Goal: Use online tool/utility: Utilize a website feature to perform a specific function

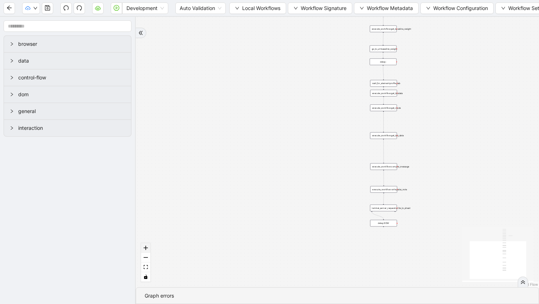
click at [148, 246] on button "zoom in" at bounding box center [145, 248] width 9 height 10
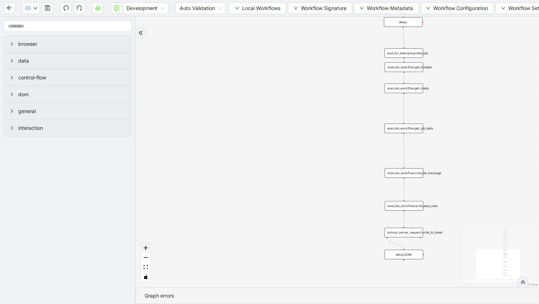
click at [148, 246] on button "zoom in" at bounding box center [145, 248] width 9 height 10
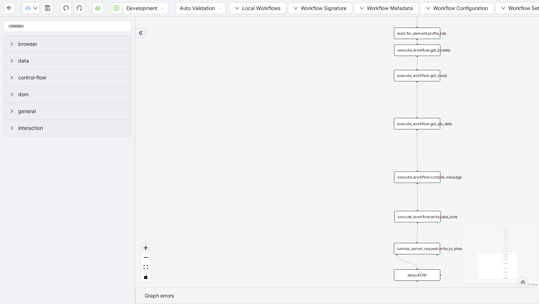
click at [148, 246] on button "zoom in" at bounding box center [145, 248] width 9 height 10
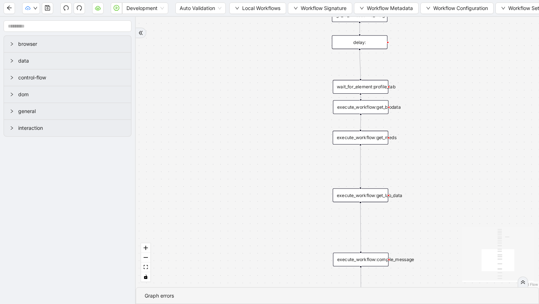
drag, startPoint x: 259, startPoint y: 157, endPoint x: 177, endPoint y: 240, distance: 116.5
click at [177, 240] on div "trigger execute_workflow:get_biodata execute_workflow:get_meds execute_workflow…" at bounding box center [338, 152] width 404 height 270
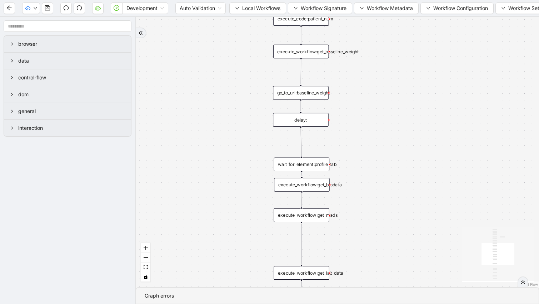
drag, startPoint x: 253, startPoint y: 109, endPoint x: 203, endPoint y: 206, distance: 108.4
click at [203, 206] on div "trigger execute_workflow:get_biodata execute_workflow:get_meds execute_workflow…" at bounding box center [338, 152] width 404 height 270
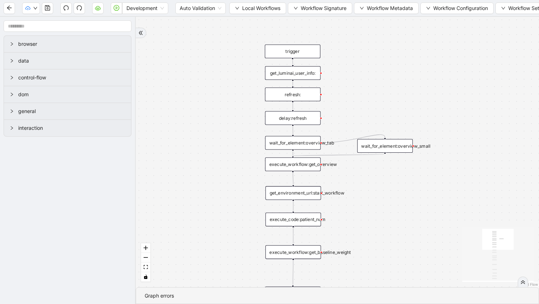
drag, startPoint x: 222, startPoint y: 110, endPoint x: 214, endPoint y: 286, distance: 176.0
click at [214, 286] on div "trigger execute_workflow:get_biodata execute_workflow:get_meds execute_workflow…" at bounding box center [338, 152] width 404 height 270
click at [283, 75] on div "get_luminai_user_info:" at bounding box center [293, 73] width 56 height 14
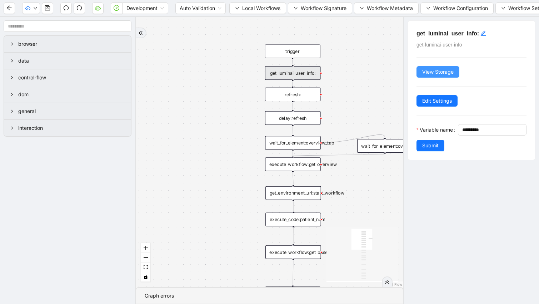
click at [435, 71] on span "View Storage" at bounding box center [437, 72] width 31 height 8
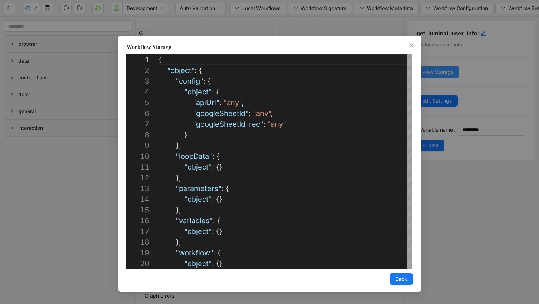
scroll to position [107, 0]
click at [402, 280] on span "Back" at bounding box center [402, 279] width 12 height 8
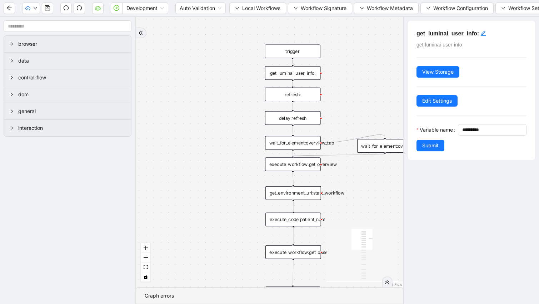
click at [286, 97] on div "refresh:" at bounding box center [293, 95] width 56 height 14
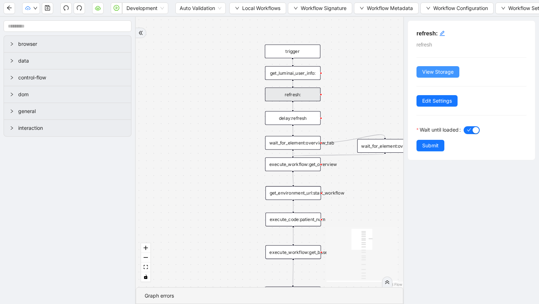
click at [438, 70] on span "View Storage" at bounding box center [437, 72] width 31 height 8
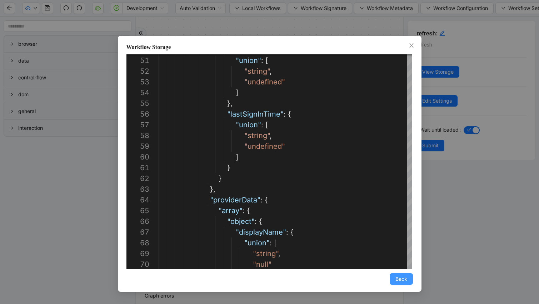
click at [395, 281] on button "Back" at bounding box center [401, 278] width 23 height 11
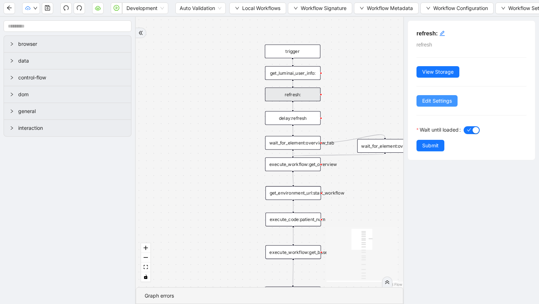
click at [439, 104] on span "Edit Settings" at bounding box center [437, 101] width 30 height 8
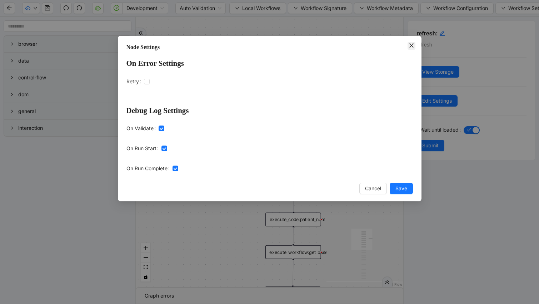
click at [413, 47] on icon "close" at bounding box center [412, 45] width 4 height 4
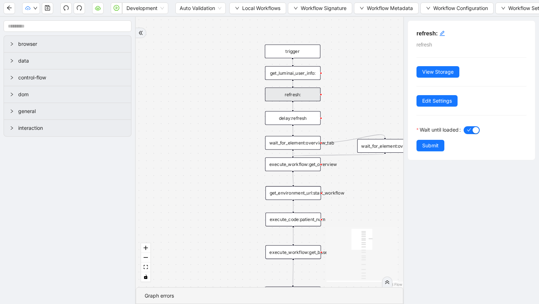
click at [298, 77] on div "get_luminai_user_info:" at bounding box center [293, 73] width 56 height 14
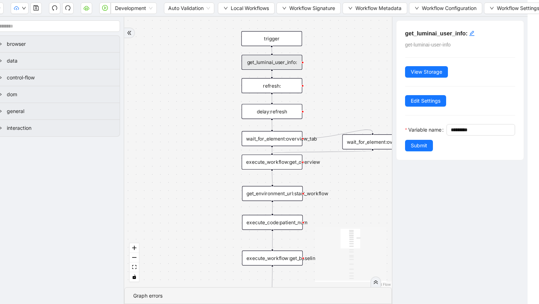
scroll to position [0, 12]
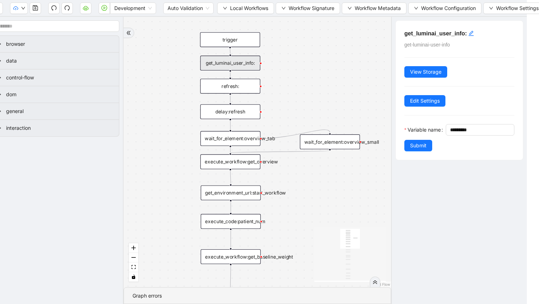
drag, startPoint x: 351, startPoint y: 166, endPoint x: 309, endPoint y: 166, distance: 41.8
click at [309, 166] on div "trigger execute_workflow:get_biodata execute_workflow:get_meds execute_workflow…" at bounding box center [258, 152] width 268 height 270
click at [135, 260] on button "zoom out" at bounding box center [133, 258] width 9 height 10
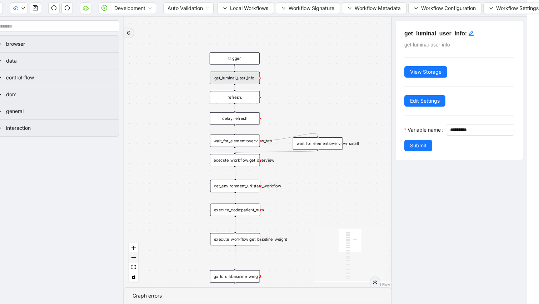
click at [135, 260] on button "zoom out" at bounding box center [133, 258] width 9 height 10
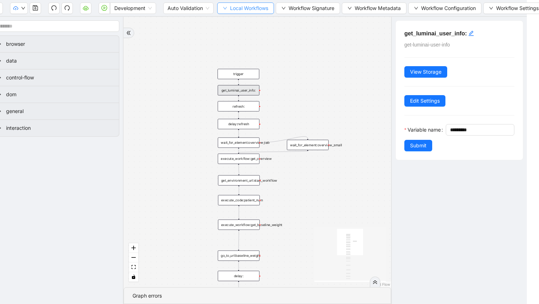
click at [236, 10] on span "Local Workflows" at bounding box center [249, 8] width 38 height 8
click at [235, 20] on span "Select" at bounding box center [247, 22] width 46 height 8
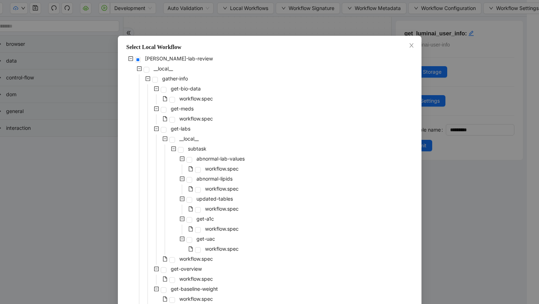
drag, startPoint x: 273, startPoint y: 70, endPoint x: 274, endPoint y: 53, distance: 17.2
click at [275, 53] on div "Select Local Workflow [PERSON_NAME]-lab-review __local__ gather-info get-bio-da…" at bounding box center [270, 297] width 304 height 522
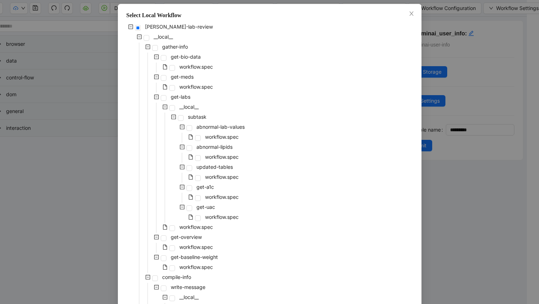
scroll to position [0, 0]
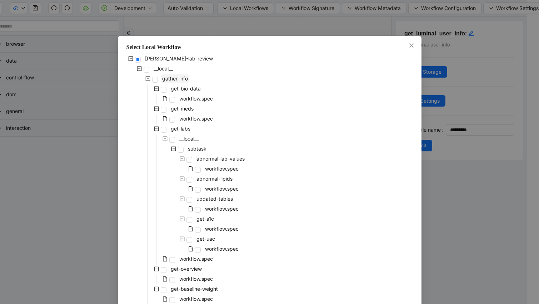
click at [172, 77] on span "gather-info" at bounding box center [175, 78] width 26 height 6
click at [147, 78] on icon "minus-square" at bounding box center [147, 78] width 5 height 5
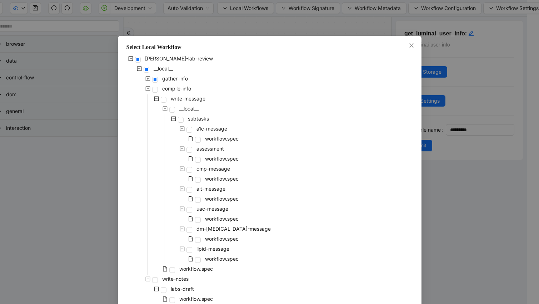
click at [148, 78] on icon "plus-square" at bounding box center [148, 79] width 2 height 2
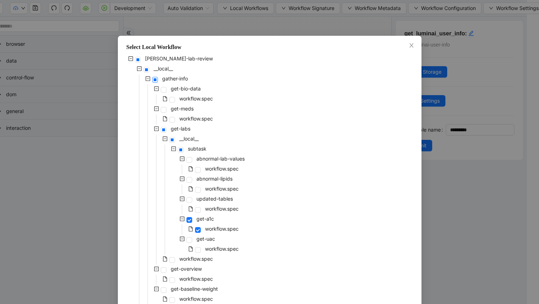
click at [154, 79] on span at bounding box center [155, 80] width 6 height 6
click at [198, 228] on span at bounding box center [198, 230] width 6 height 6
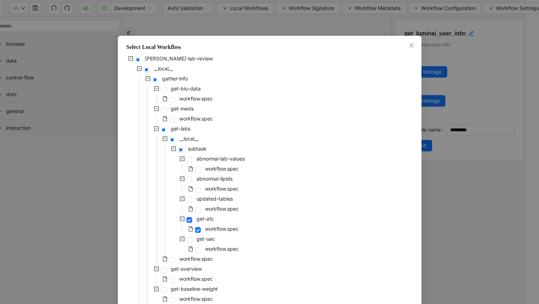
click at [182, 218] on icon "minus-square" at bounding box center [182, 218] width 5 height 5
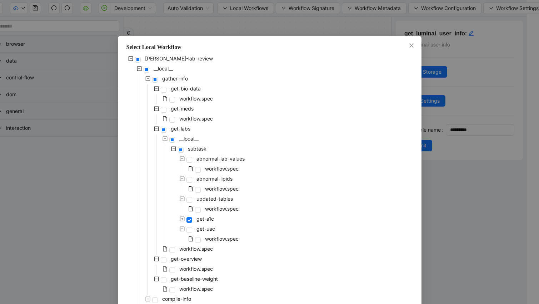
click at [183, 219] on icon "plus-square" at bounding box center [182, 218] width 5 height 5
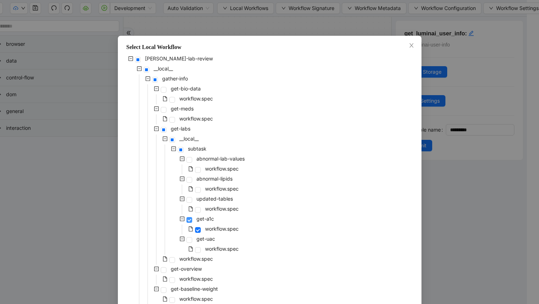
click at [191, 219] on span at bounding box center [190, 220] width 6 height 6
click at [199, 229] on span at bounding box center [198, 230] width 6 height 6
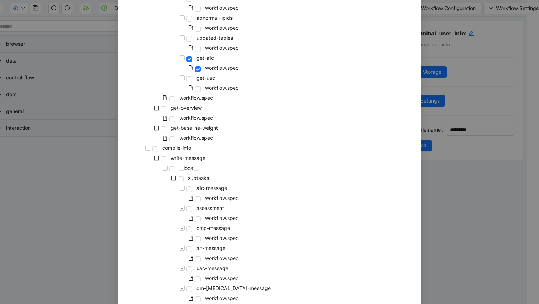
scroll to position [262, 0]
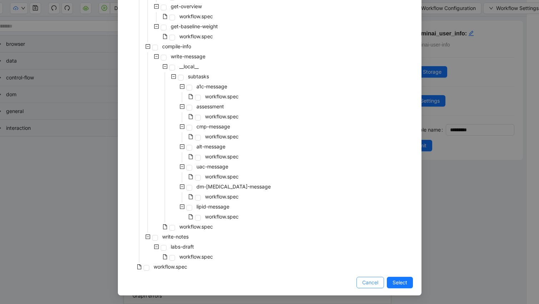
click at [370, 282] on span "Cancel" at bounding box center [370, 282] width 16 height 8
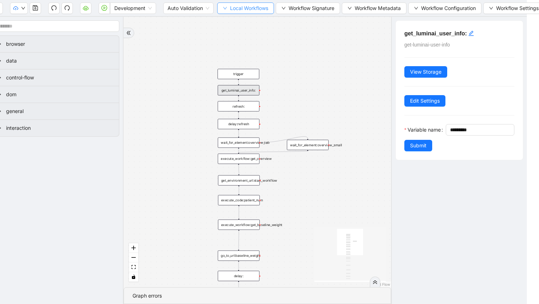
click at [237, 11] on span "Local Workflows" at bounding box center [249, 8] width 38 height 8
click at [236, 21] on span "Select" at bounding box center [247, 22] width 46 height 8
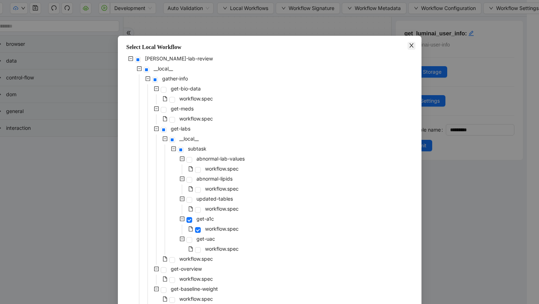
click at [410, 47] on icon "close" at bounding box center [412, 45] width 4 height 4
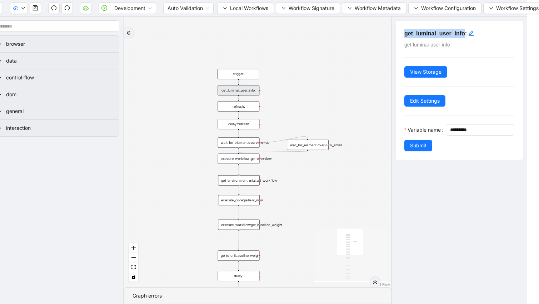
drag, startPoint x: 401, startPoint y: 33, endPoint x: 464, endPoint y: 31, distance: 62.9
click at [464, 31] on div "get_luminai_user_info: get-luminai-user-info View Storage Edit Settings Variabl…" at bounding box center [459, 90] width 127 height 139
click at [102, 26] on input "text" at bounding box center [55, 25] width 128 height 11
paste input "**********"
type input "**********"
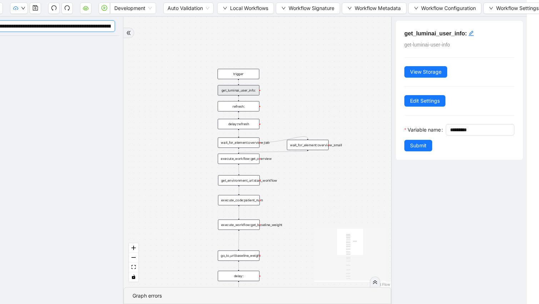
scroll to position [0, 0]
click at [102, 26] on input "**********" at bounding box center [53, 25] width 124 height 11
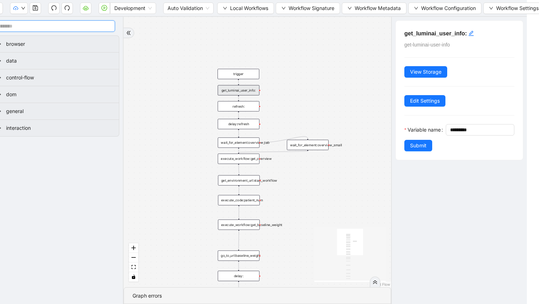
scroll to position [0, 8]
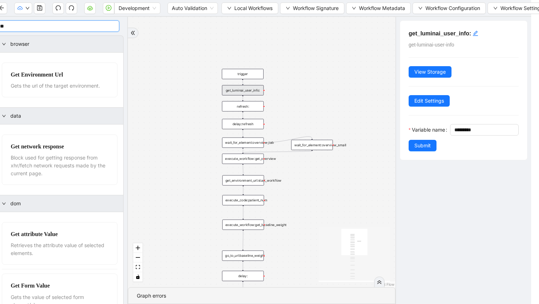
type input "*"
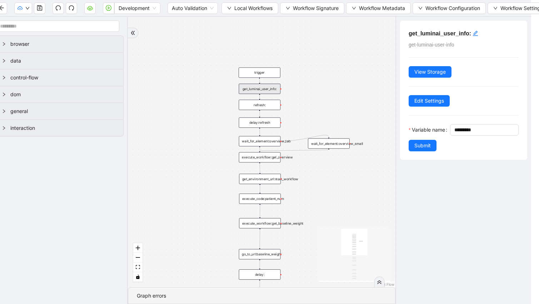
drag, startPoint x: 157, startPoint y: 86, endPoint x: 174, endPoint y: 85, distance: 16.9
click at [174, 85] on div "trigger execute_workflow:get_biodata execute_workflow:get_meds execute_workflow…" at bounding box center [262, 152] width 268 height 270
click at [440, 71] on span "View Storage" at bounding box center [430, 72] width 31 height 8
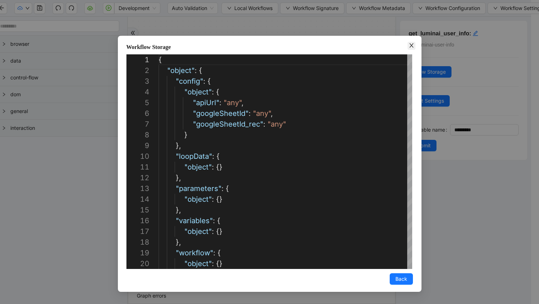
click at [410, 45] on icon "close" at bounding box center [412, 46] width 6 height 6
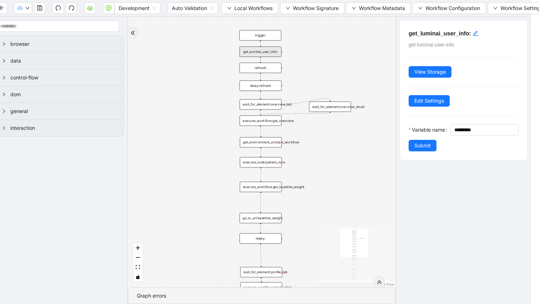
drag, startPoint x: 367, startPoint y: 88, endPoint x: 369, endPoint y: 51, distance: 36.8
click at [369, 51] on div "trigger execute_workflow:get_biodata execute_workflow:get_meds execute_workflow…" at bounding box center [262, 152] width 268 height 270
click at [149, 8] on span "Development" at bounding box center [138, 8] width 38 height 11
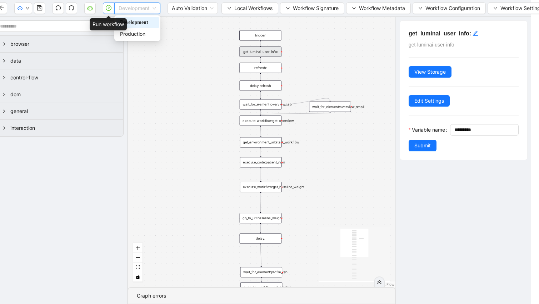
click at [109, 6] on icon "play-circle" at bounding box center [109, 8] width 6 height 6
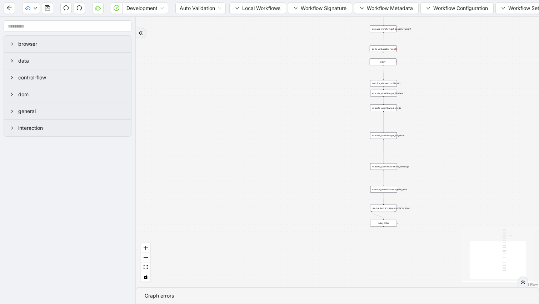
click at [522, 283] on icon "double-right" at bounding box center [523, 282] width 5 height 5
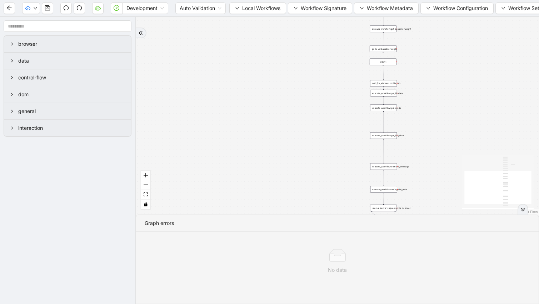
click at [523, 211] on icon "double-right" at bounding box center [523, 210] width 4 height 4
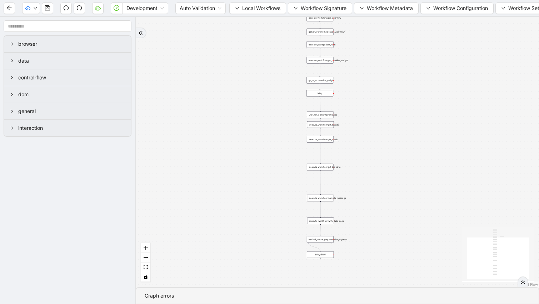
drag, startPoint x: 275, startPoint y: 218, endPoint x: 211, endPoint y: 250, distance: 70.7
click at [211, 250] on div "trigger execute_workflow:get_biodata execute_workflow:get_meds execute_workflow…" at bounding box center [338, 152] width 404 height 270
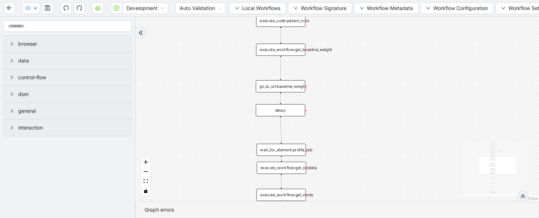
drag, startPoint x: 369, startPoint y: 77, endPoint x: 411, endPoint y: 141, distance: 76.3
click at [411, 141] on div "trigger execute_workflow:get_biodata execute_workflow:get_meds execute_workflow…" at bounding box center [338, 109] width 404 height 185
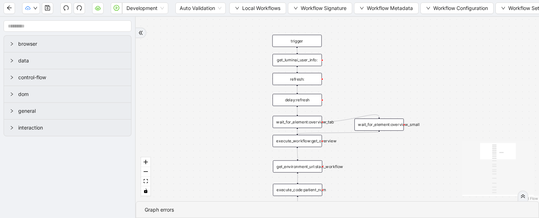
drag, startPoint x: 383, startPoint y: 55, endPoint x: 397, endPoint y: 213, distance: 159.0
click at [397, 213] on section "trigger execute_workflow:get_biodata execute_workflow:get_meds execute_workflow…" at bounding box center [338, 118] width 404 height 202
click at [300, 122] on div "wait_for_element:overview_tab" at bounding box center [297, 122] width 49 height 12
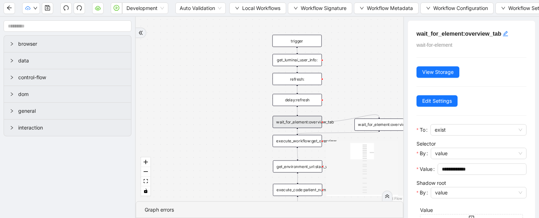
click at [304, 63] on div "get_luminai_user_info:" at bounding box center [297, 60] width 49 height 12
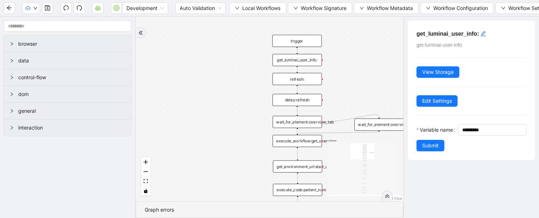
click at [300, 80] on div "refresh:" at bounding box center [297, 79] width 49 height 12
click at [299, 104] on div "delay:refresh" at bounding box center [297, 100] width 49 height 12
drag, startPoint x: 385, startPoint y: 122, endPoint x: 380, endPoint y: 121, distance: 5.1
click at [380, 121] on div "wait_for_element:overview_small" at bounding box center [373, 124] width 49 height 12
click at [380, 124] on div "wait_for_element:overview_small" at bounding box center [374, 124] width 49 height 12
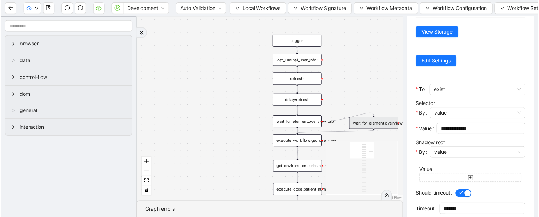
scroll to position [69, 0]
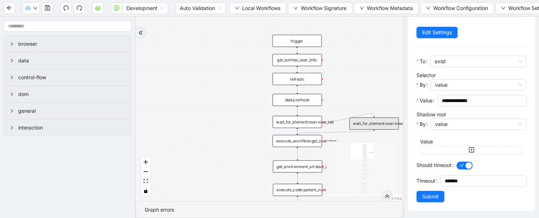
drag, startPoint x: 379, startPoint y: 152, endPoint x: 350, endPoint y: 149, distance: 29.8
click at [350, 149] on icon "React Flow mini map" at bounding box center [362, 169] width 71 height 54
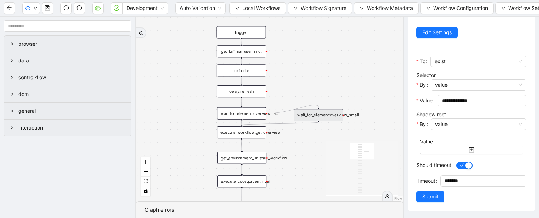
drag, startPoint x: 242, startPoint y: 127, endPoint x: 186, endPoint y: 118, distance: 56.4
click at [186, 118] on div "trigger execute_workflow:get_biodata execute_workflow:get_meds execute_workflow…" at bounding box center [270, 109] width 268 height 185
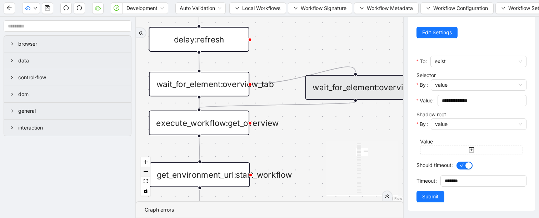
click at [147, 173] on button "zoom out" at bounding box center [145, 172] width 9 height 10
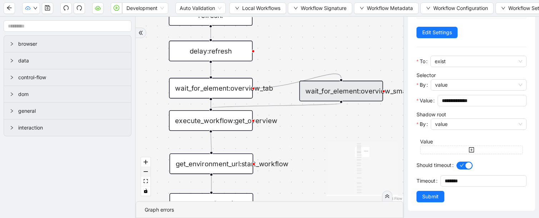
click at [147, 173] on button "zoom out" at bounding box center [145, 172] width 9 height 10
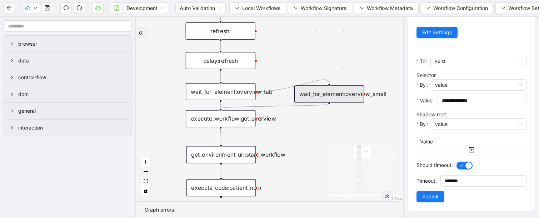
click at [147, 173] on button "zoom out" at bounding box center [145, 172] width 9 height 10
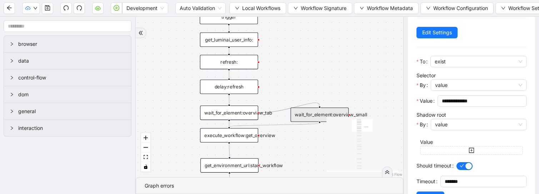
drag, startPoint x: 302, startPoint y: 43, endPoint x: 302, endPoint y: 60, distance: 17.9
click at [303, 60] on div "trigger execute_workflow:get_biodata execute_workflow:get_meds execute_workflow…" at bounding box center [270, 97] width 268 height 160
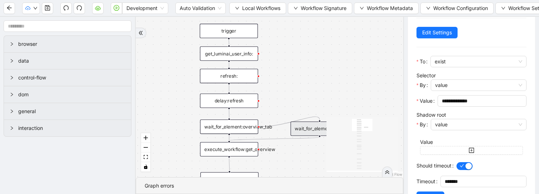
drag, startPoint x: 350, startPoint y: 53, endPoint x: 350, endPoint y: 67, distance: 13.9
click at [350, 67] on div "trigger execute_workflow:get_biodata execute_workflow:get_meds execute_workflow…" at bounding box center [270, 97] width 268 height 160
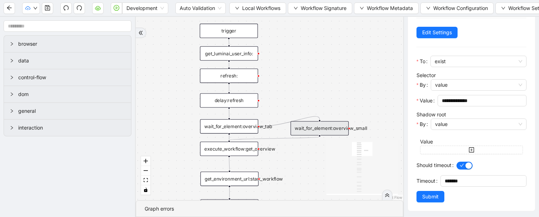
click at [301, 47] on div "trigger execute_workflow:get_biodata execute_workflow:get_meds execute_workflow…" at bounding box center [270, 109] width 268 height 184
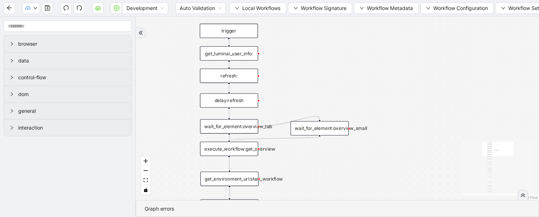
click at [230, 56] on div "get_luminai_user_info:" at bounding box center [229, 53] width 58 height 14
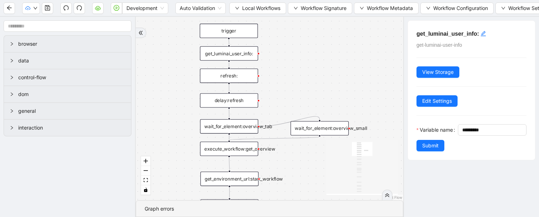
click at [325, 129] on div "wait_for_element:overview_small" at bounding box center [320, 128] width 58 height 14
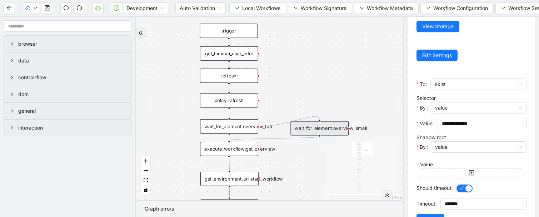
scroll to position [70, 0]
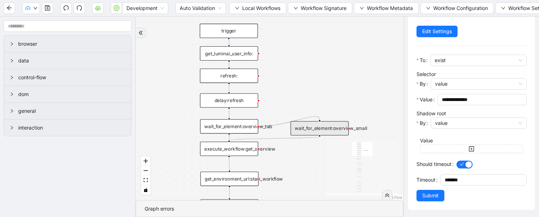
click at [234, 53] on div "get_luminai_user_info:" at bounding box center [229, 53] width 58 height 14
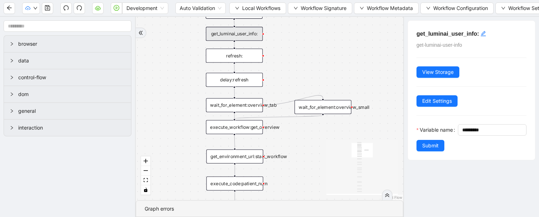
drag, startPoint x: 324, startPoint y: 184, endPoint x: 328, endPoint y: 161, distance: 22.8
click at [328, 161] on div "trigger execute_workflow:get_biodata execute_workflow:get_meds execute_workflow…" at bounding box center [270, 109] width 268 height 184
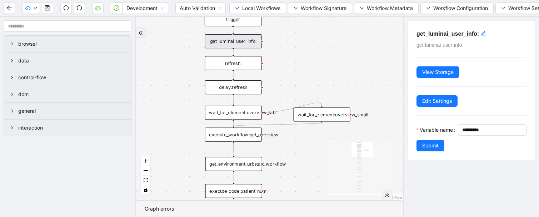
drag, startPoint x: 344, startPoint y: 59, endPoint x: 342, endPoint y: 68, distance: 9.2
click at [342, 68] on div "trigger execute_workflow:get_biodata execute_workflow:get_meds execute_workflow…" at bounding box center [270, 109] width 268 height 184
click at [267, 10] on span "Local Workflows" at bounding box center [261, 8] width 38 height 8
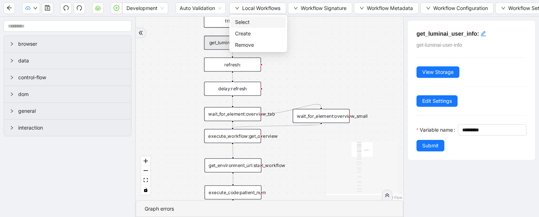
click at [264, 22] on span "Select" at bounding box center [258, 22] width 46 height 8
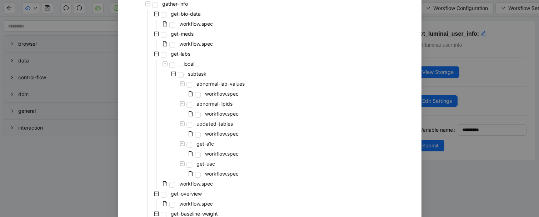
scroll to position [65, 0]
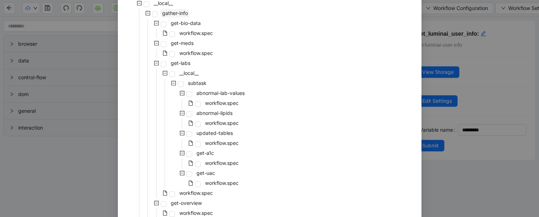
click at [173, 12] on span "gather-info" at bounding box center [175, 13] width 26 height 6
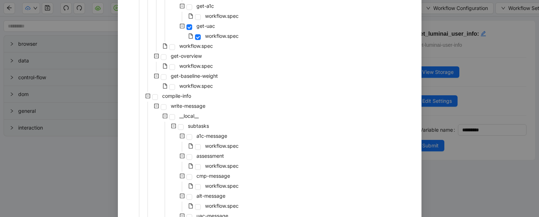
scroll to position [349, 0]
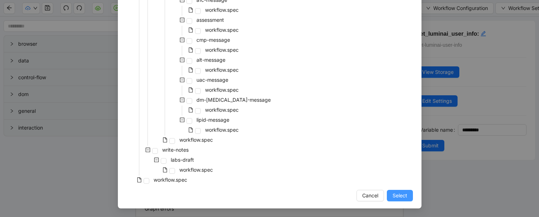
click at [410, 198] on button "Select" at bounding box center [400, 195] width 26 height 11
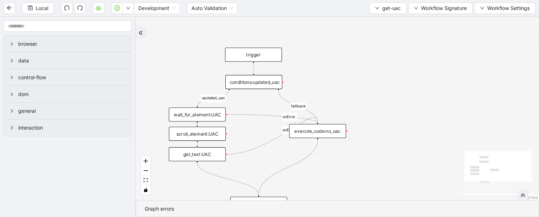
drag, startPoint x: 318, startPoint y: 111, endPoint x: 387, endPoint y: 71, distance: 79.1
click at [387, 71] on div "updated_uac fallback onError onError trigger get_text:UAC scroll_element:UAC wa…" at bounding box center [338, 109] width 404 height 184
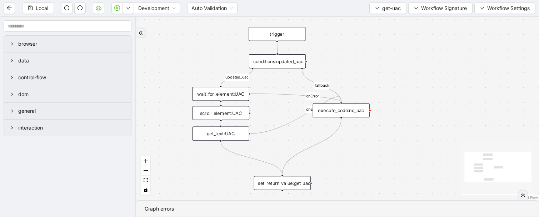
drag, startPoint x: 377, startPoint y: 103, endPoint x: 400, endPoint y: 82, distance: 30.9
click at [400, 82] on div "updated_uac fallback onError onError trigger get_text:UAC scroll_element:UAC wa…" at bounding box center [338, 109] width 404 height 184
